Goal: Task Accomplishment & Management: Use online tool/utility

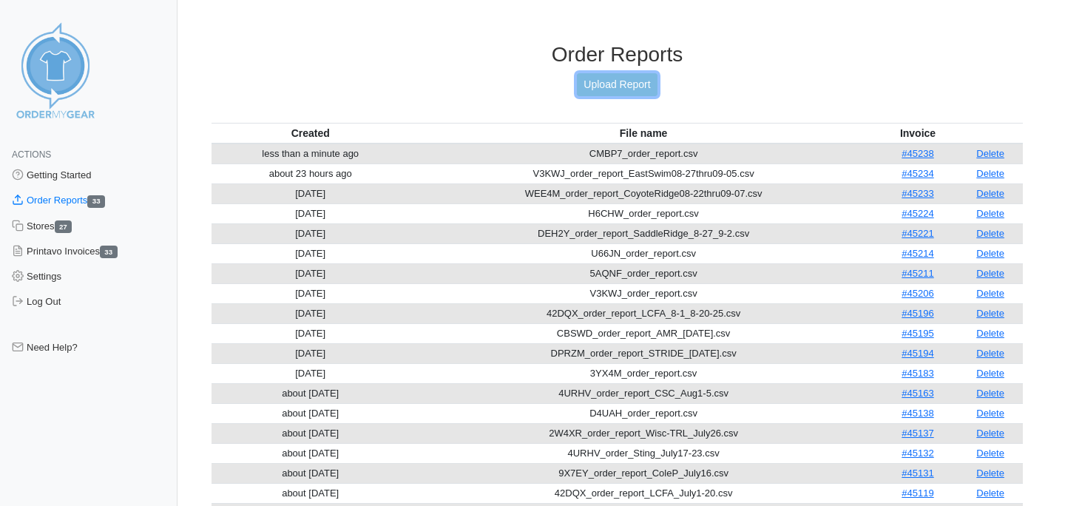
click at [618, 81] on link "Upload Report" at bounding box center [617, 84] width 80 height 23
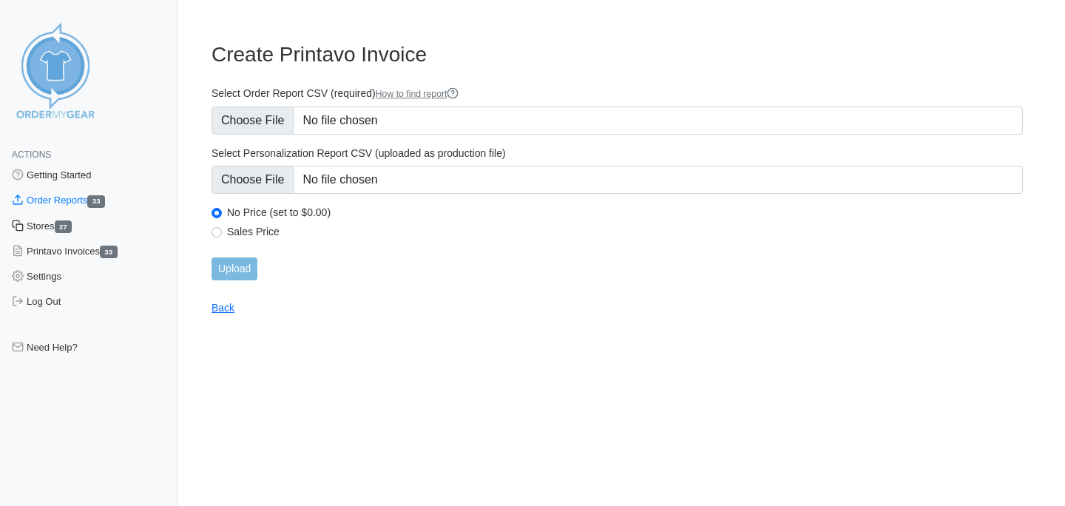
click at [53, 226] on link "Stores 27" at bounding box center [89, 226] width 178 height 25
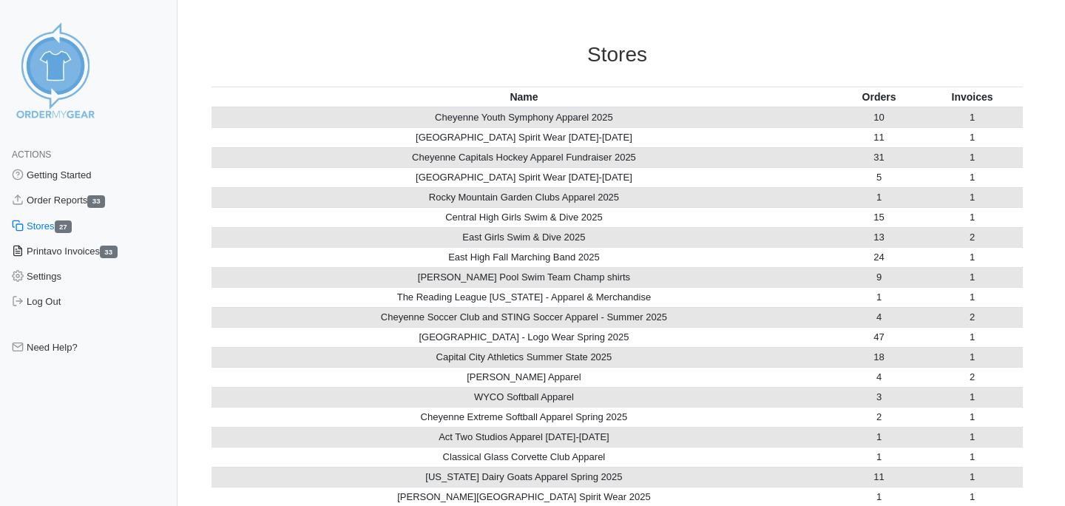
click at [57, 249] on link "Printavo Invoices 33" at bounding box center [89, 251] width 178 height 25
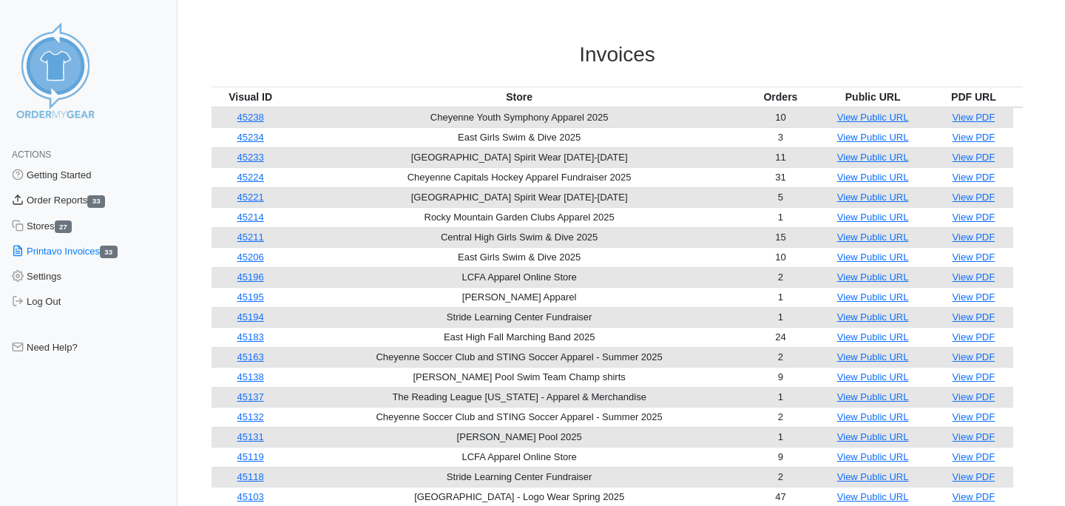
click at [51, 200] on link "Order Reports 33" at bounding box center [89, 200] width 178 height 25
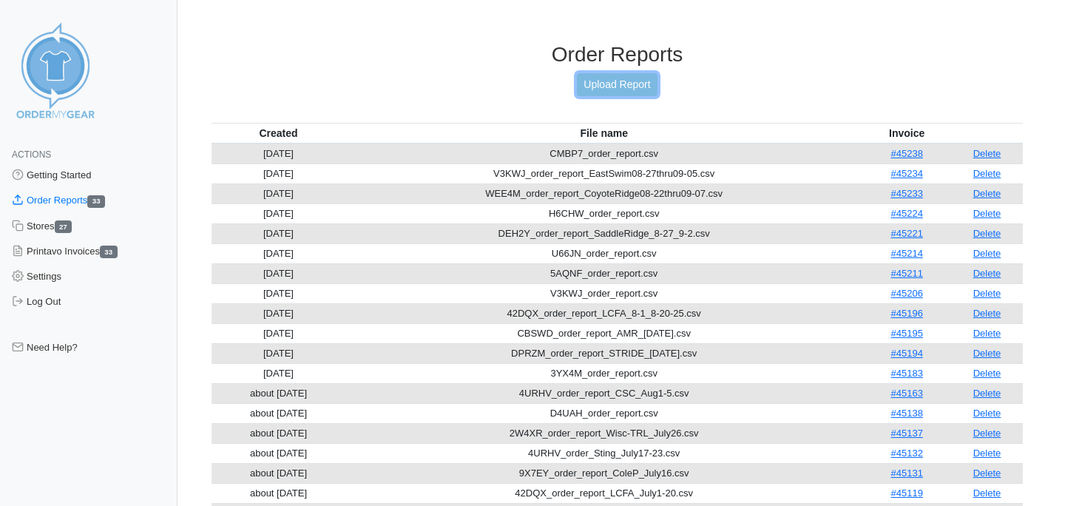
click at [633, 82] on link "Upload Report" at bounding box center [617, 84] width 80 height 23
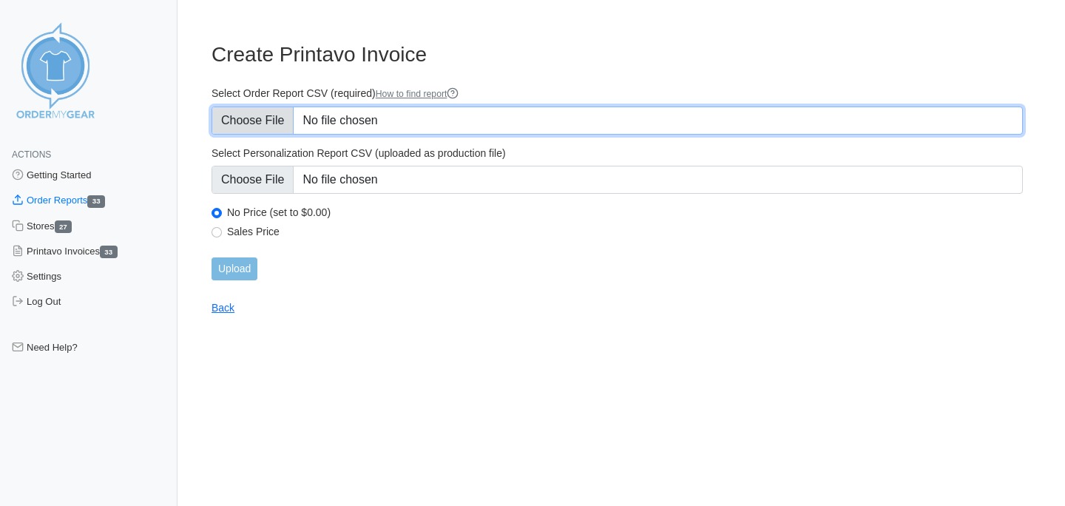
click at [264, 114] on input "Select Order Report CSV (required) How to find report" at bounding box center [618, 121] width 812 height 28
type input "C:\fakepath\XG4JZ_order_report_PiPark_08-29_09-08.csv"
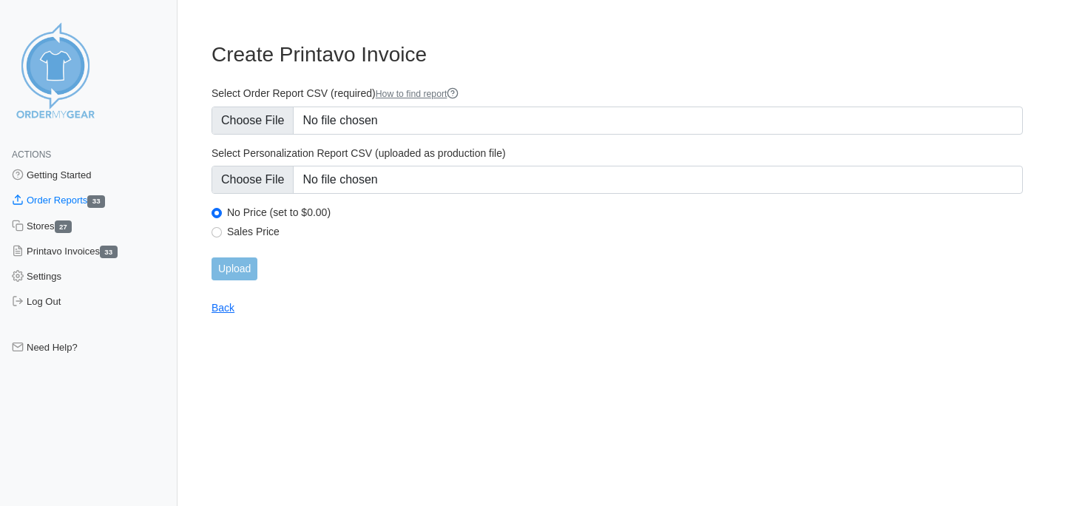
click at [222, 229] on div "Sales Price" at bounding box center [618, 234] width 812 height 18
click at [215, 235] on input "Sales Price" at bounding box center [217, 232] width 10 height 10
radio input "true"
click at [232, 263] on input "Upload" at bounding box center [235, 268] width 46 height 23
